Goal: Check status: Check status

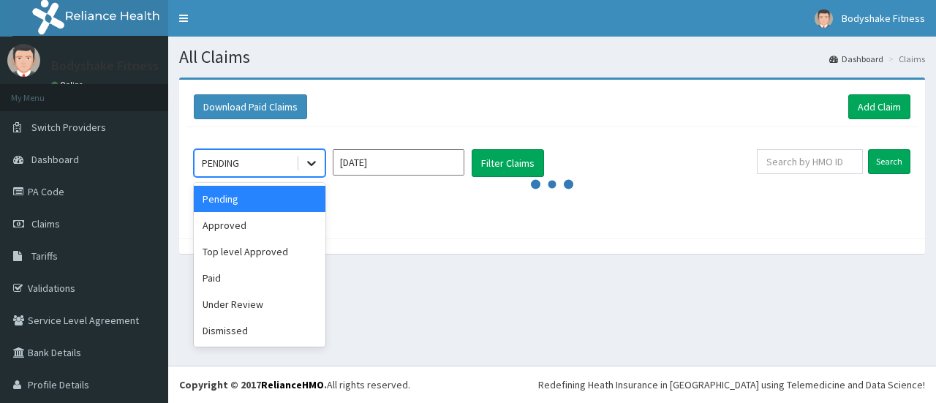
click at [313, 160] on icon at bounding box center [311, 163] width 15 height 15
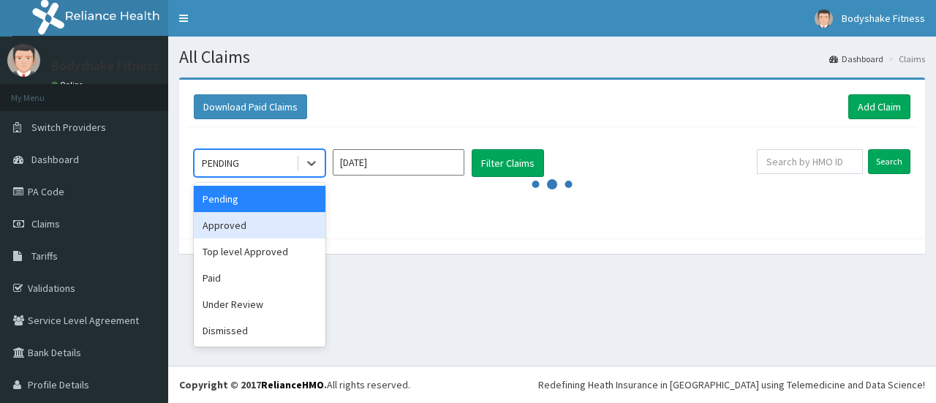
click at [253, 226] on div "Approved" at bounding box center [260, 225] width 132 height 26
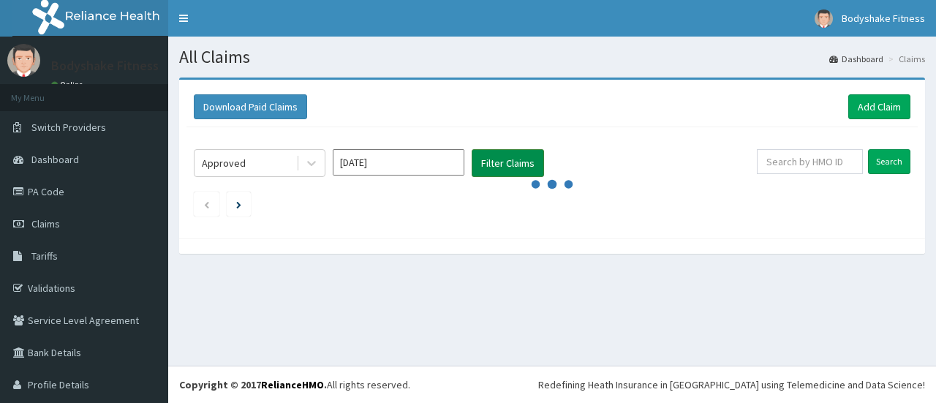
click at [505, 162] on button "Filter Claims" at bounding box center [508, 163] width 72 height 28
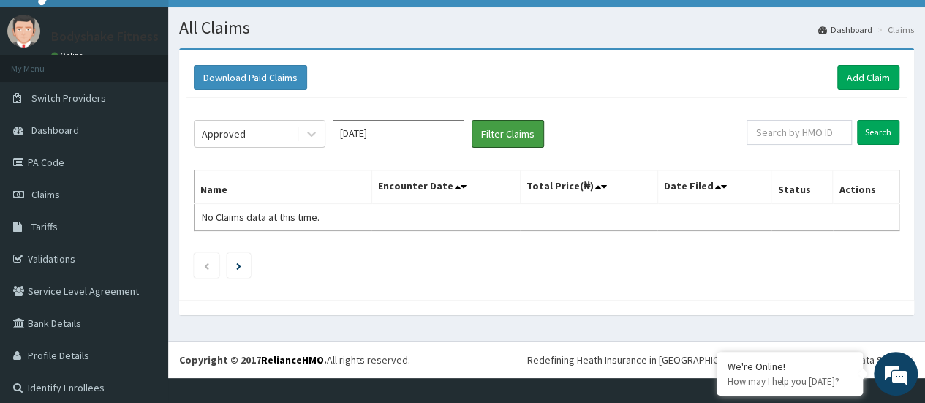
scroll to position [34, 0]
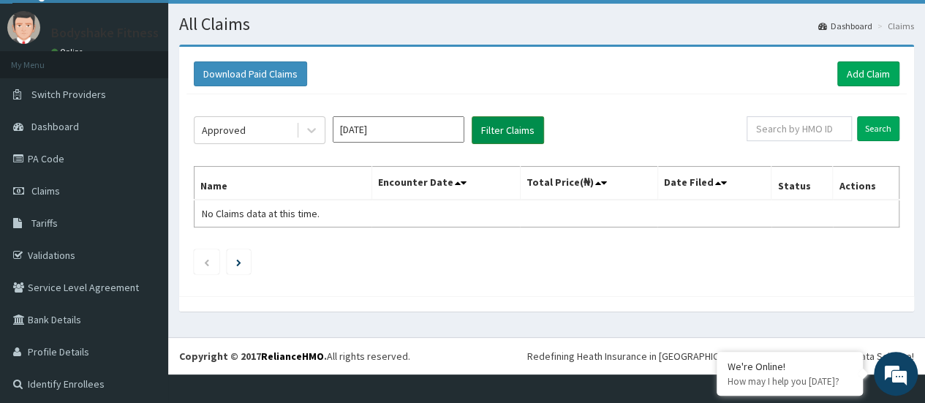
click at [508, 127] on button "Filter Claims" at bounding box center [508, 130] width 72 height 28
click at [315, 126] on icon at bounding box center [311, 130] width 15 height 15
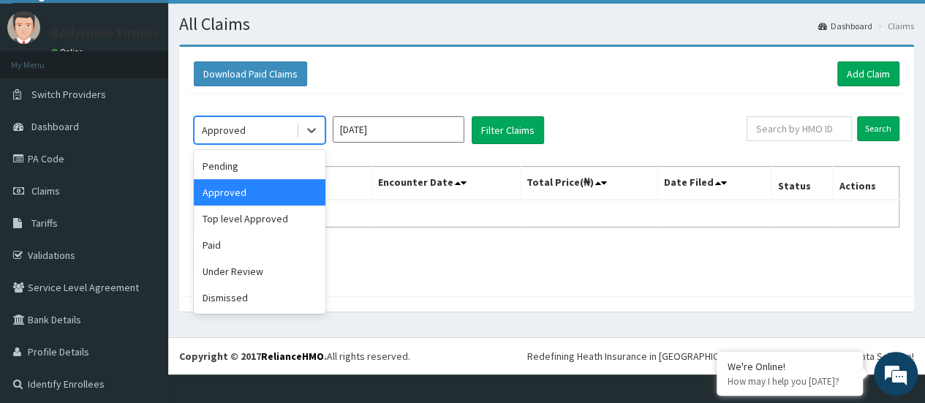
click at [271, 189] on div "Approved" at bounding box center [260, 192] width 132 height 26
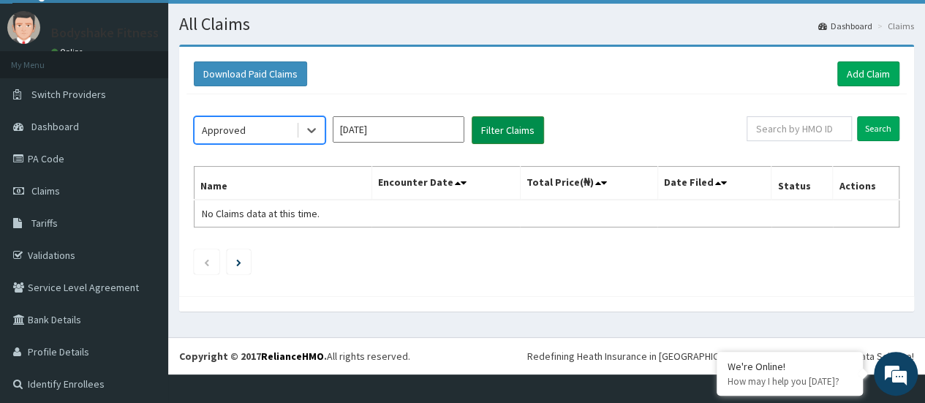
click at [491, 128] on button "Filter Claims" at bounding box center [508, 130] width 72 height 28
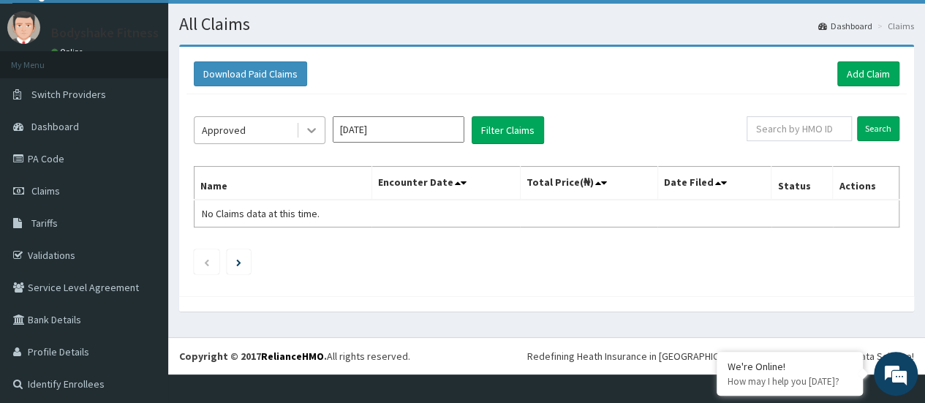
click at [312, 128] on icon at bounding box center [311, 130] width 15 height 15
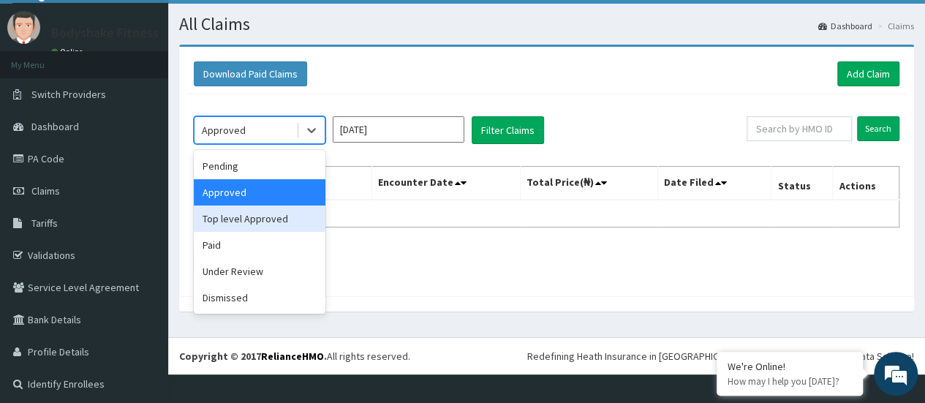
click at [287, 219] on div "Top level Approved" at bounding box center [260, 219] width 132 height 26
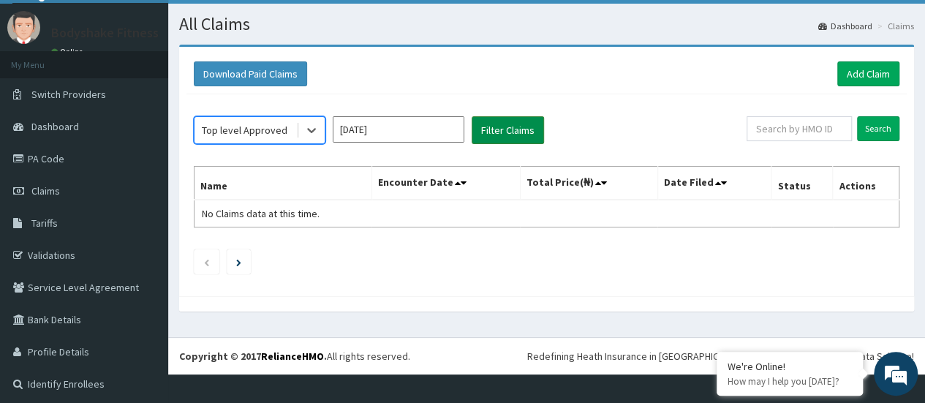
click at [506, 131] on button "Filter Claims" at bounding box center [508, 130] width 72 height 28
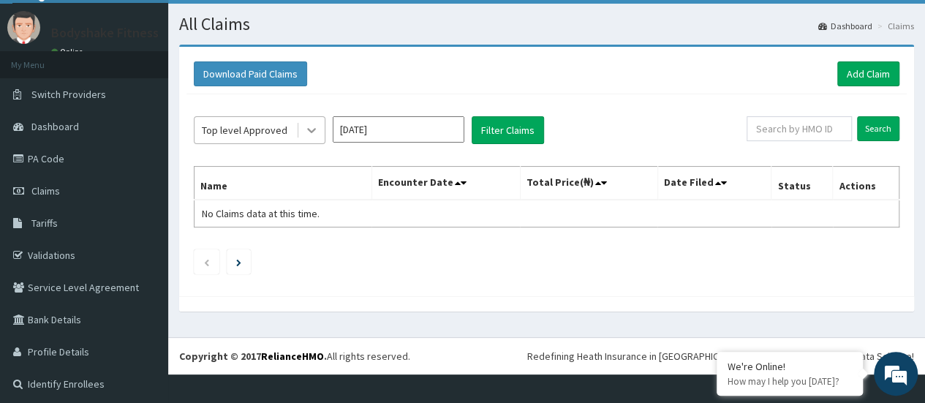
click at [320, 129] on div at bounding box center [311, 130] width 26 height 26
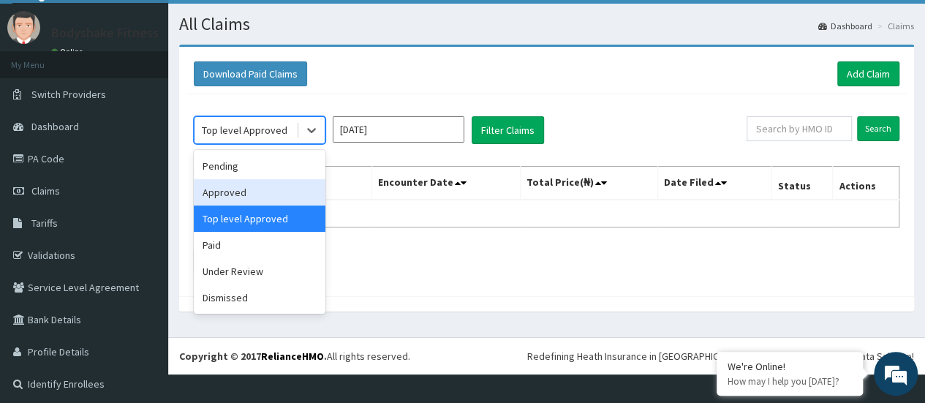
click at [259, 192] on div "Approved" at bounding box center [260, 192] width 132 height 26
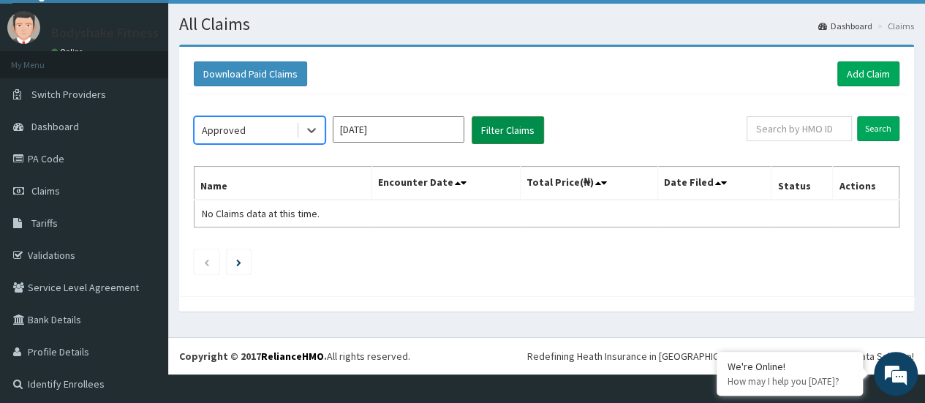
click at [511, 127] on button "Filter Claims" at bounding box center [508, 130] width 72 height 28
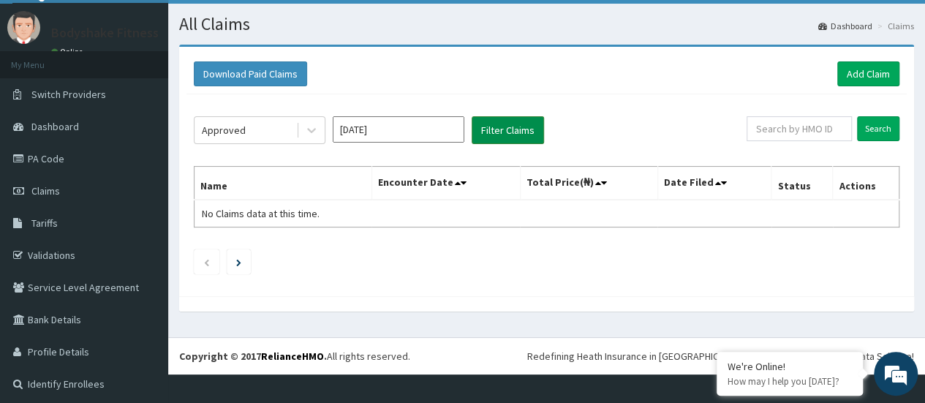
click at [511, 127] on button "Filter Claims" at bounding box center [508, 130] width 72 height 28
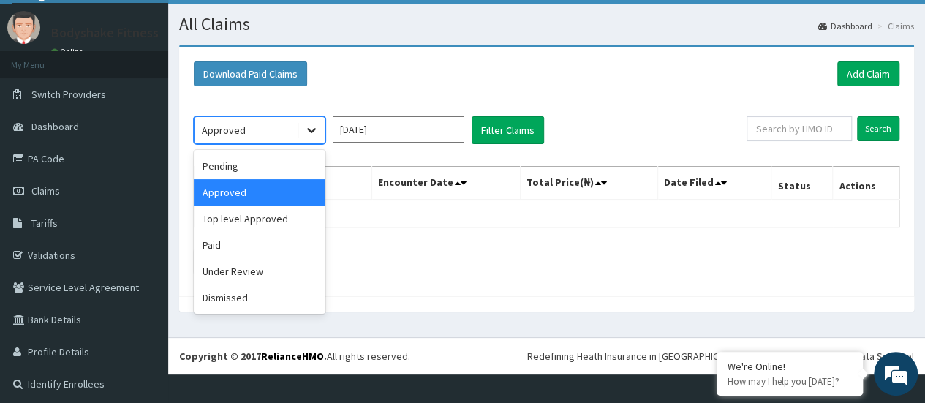
click at [318, 129] on icon at bounding box center [311, 130] width 15 height 15
click at [508, 127] on button "Filter Claims" at bounding box center [508, 130] width 72 height 28
click at [309, 125] on icon at bounding box center [311, 130] width 15 height 15
click at [256, 220] on div "Top level Approved" at bounding box center [260, 219] width 132 height 26
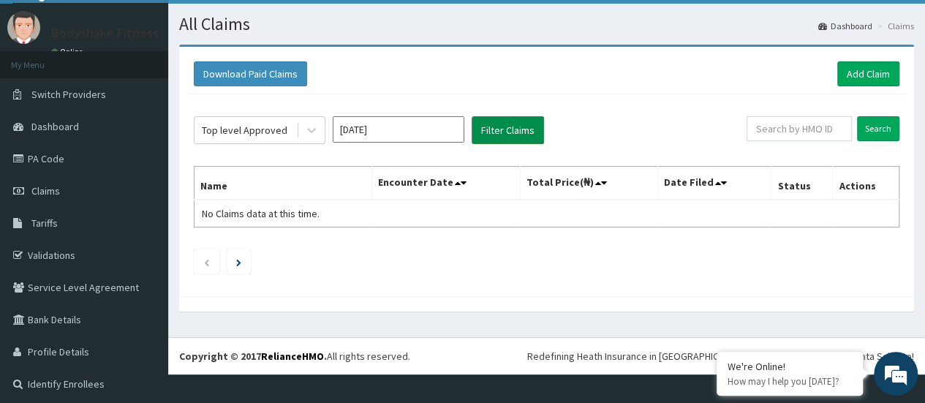
click at [503, 121] on button "Filter Claims" at bounding box center [508, 130] width 72 height 28
click at [505, 125] on button "Filter Claims" at bounding box center [508, 130] width 72 height 28
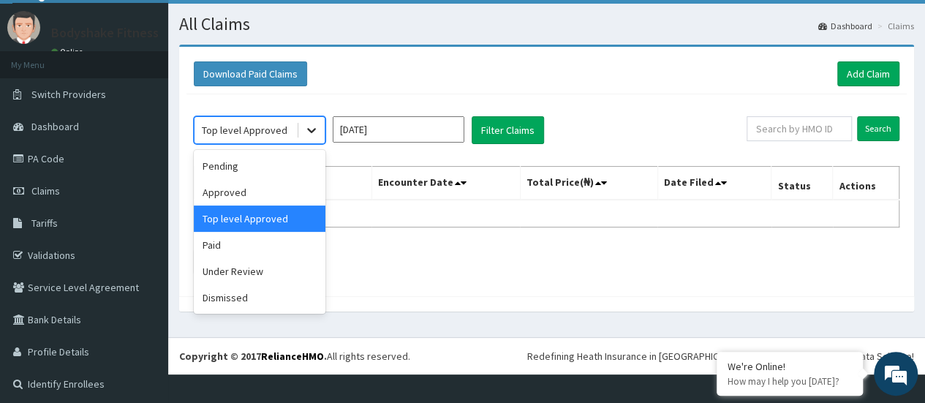
click at [316, 128] on icon at bounding box center [311, 130] width 15 height 15
click at [262, 214] on div "Top level Approved" at bounding box center [260, 219] width 132 height 26
click at [309, 129] on icon at bounding box center [311, 131] width 9 height 5
click at [237, 200] on div "Approved" at bounding box center [260, 192] width 132 height 26
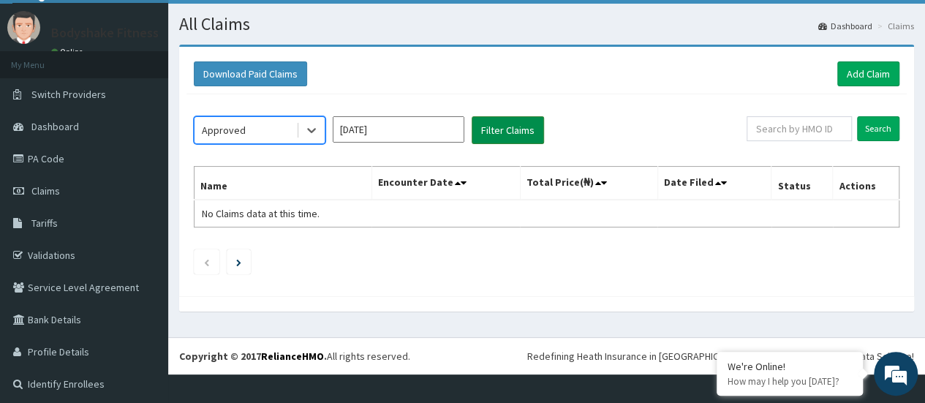
click at [509, 134] on button "Filter Claims" at bounding box center [508, 130] width 72 height 28
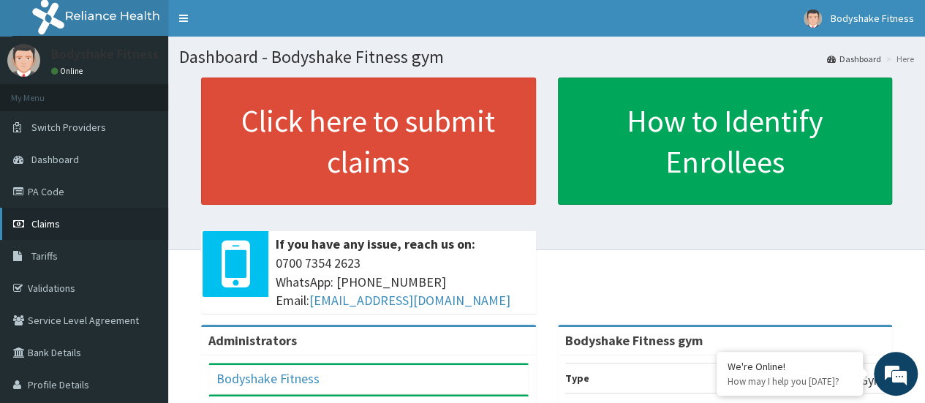
click at [64, 229] on link "Claims" at bounding box center [84, 224] width 168 height 32
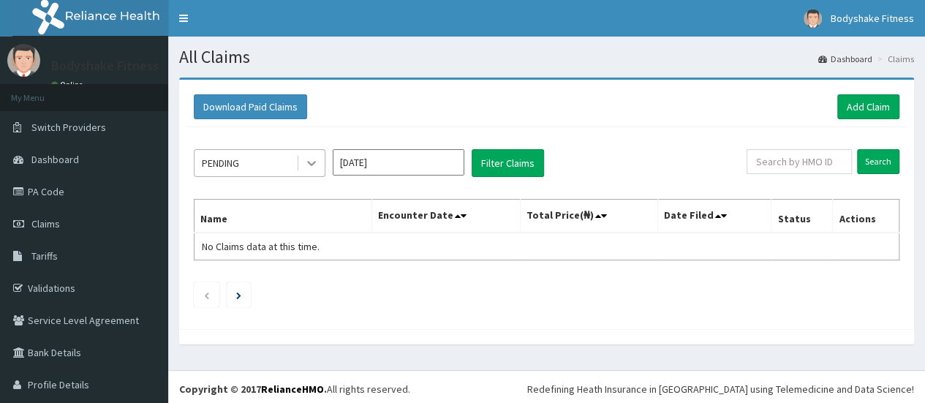
click at [307, 168] on icon at bounding box center [311, 163] width 15 height 15
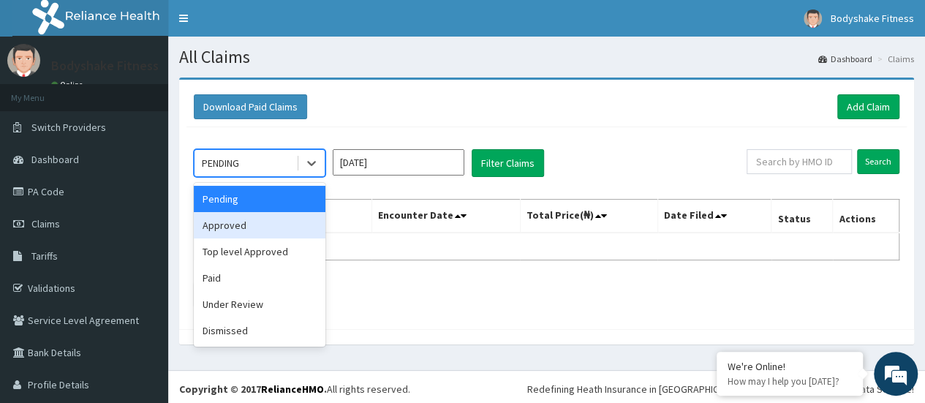
click at [274, 222] on div "Approved" at bounding box center [260, 225] width 132 height 26
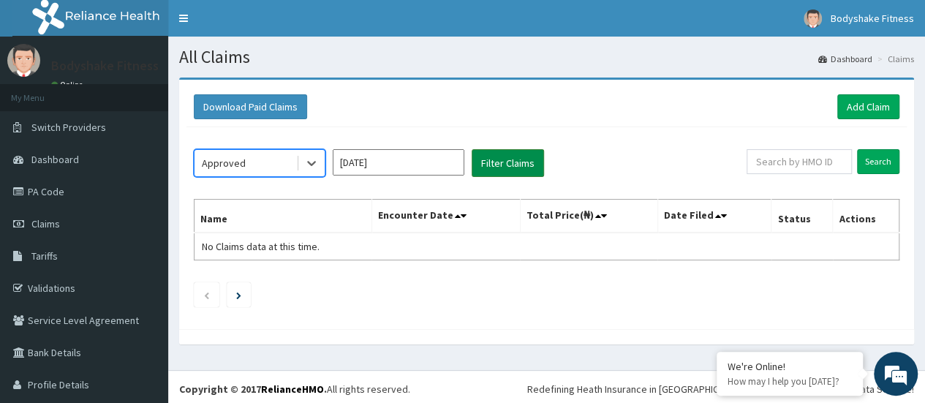
click at [503, 159] on button "Filter Claims" at bounding box center [508, 163] width 72 height 28
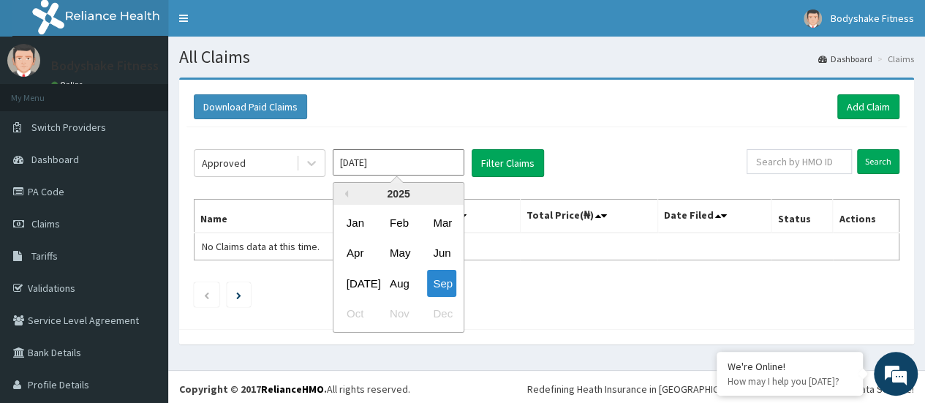
click at [446, 163] on input "[DATE]" at bounding box center [399, 162] width 132 height 26
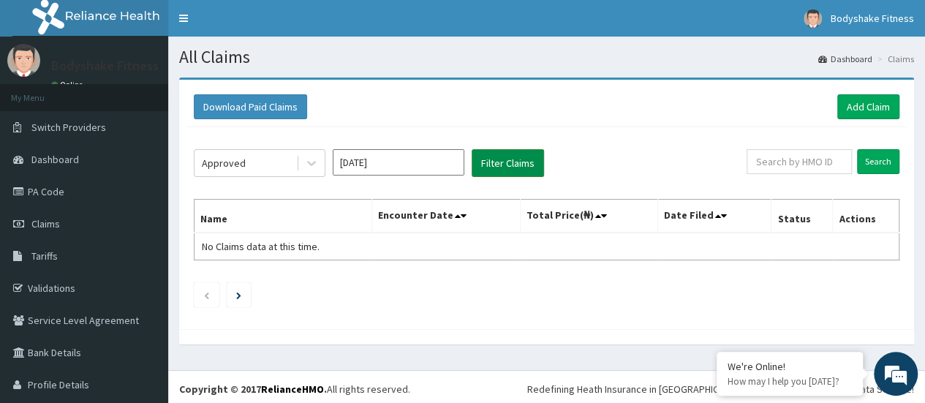
click at [506, 162] on button "Filter Claims" at bounding box center [508, 163] width 72 height 28
click at [503, 169] on button "Filter Claims" at bounding box center [508, 163] width 72 height 28
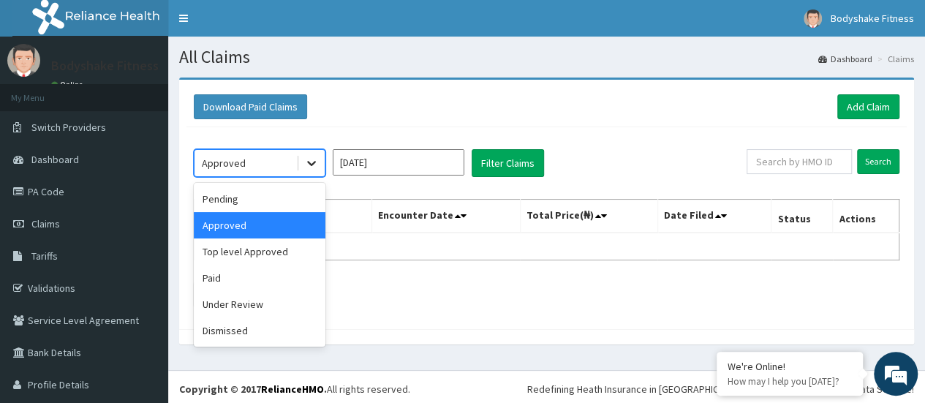
click at [317, 165] on icon at bounding box center [311, 163] width 15 height 15
click at [260, 241] on div "Top level Approved" at bounding box center [260, 251] width 132 height 26
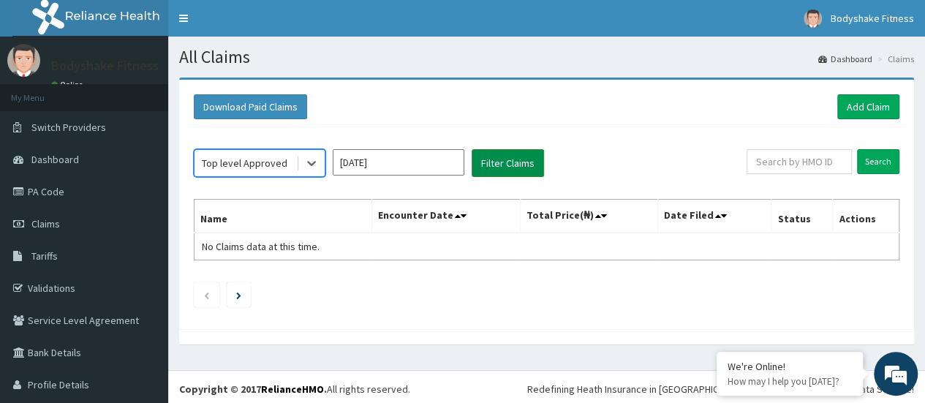
click at [506, 158] on button "Filter Claims" at bounding box center [508, 163] width 72 height 28
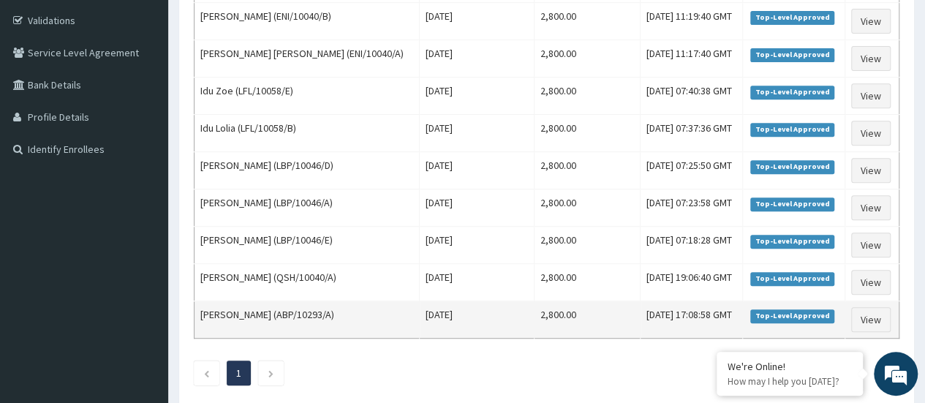
scroll to position [268, 0]
